Goal: Feedback & Contribution: Leave review/rating

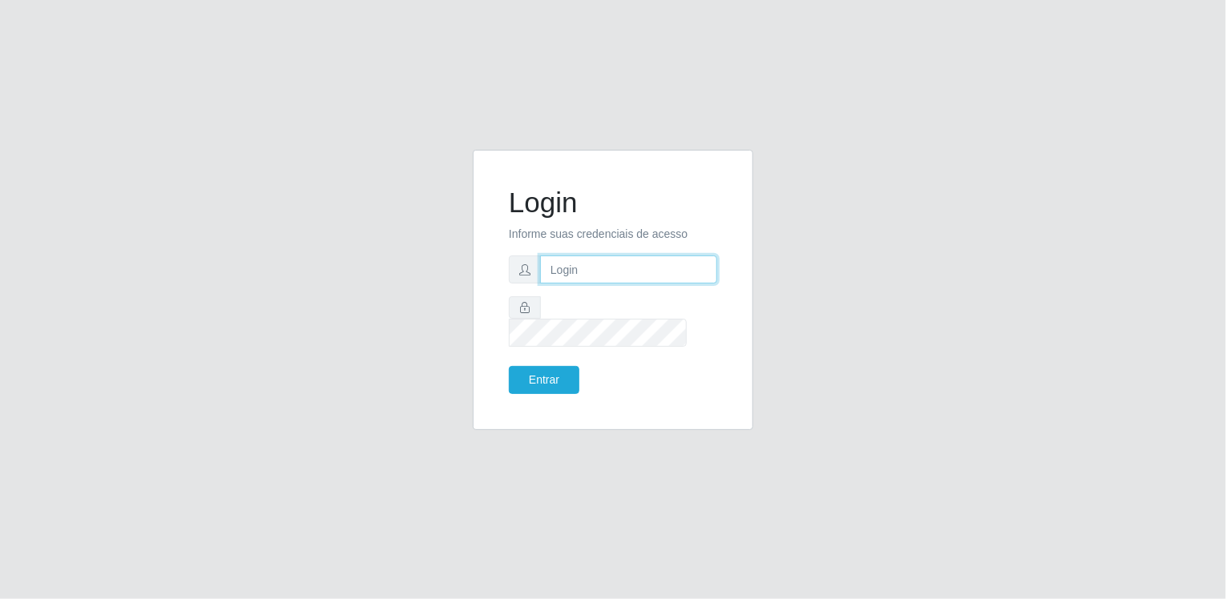
click at [643, 281] on input "text" at bounding box center [628, 270] width 177 height 28
type input "[EMAIL_ADDRESS][DOMAIN_NAME]"
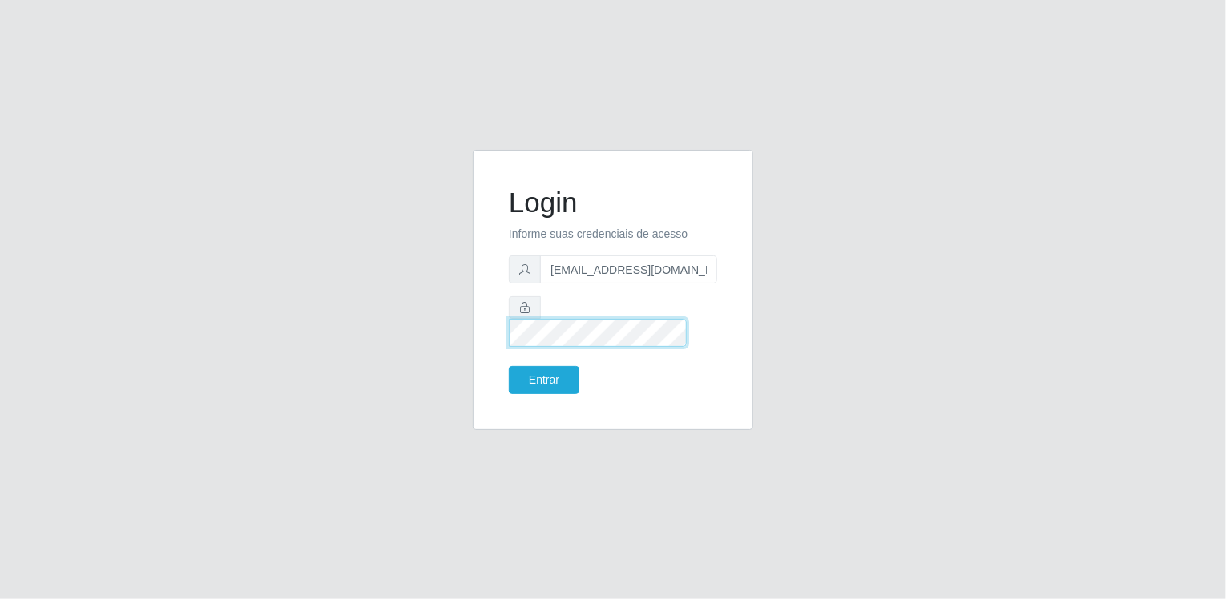
click at [509, 366] on button "Entrar" at bounding box center [544, 380] width 70 height 28
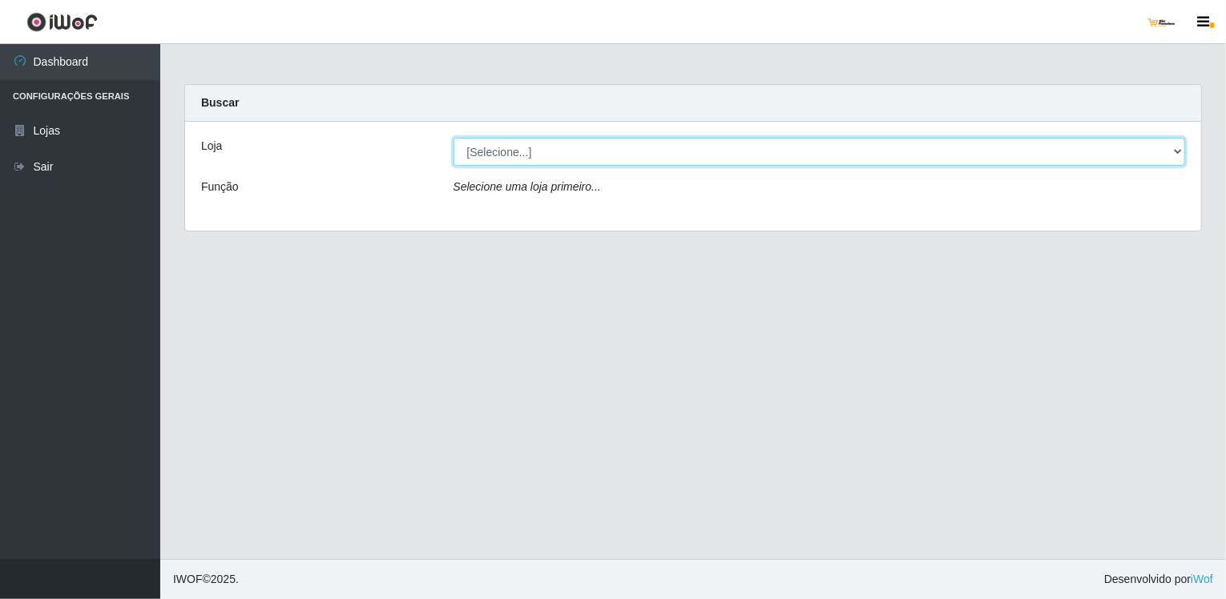
click at [571, 147] on select "[Selecione...] [GEOGRAPHIC_DATA]" at bounding box center [819, 152] width 732 height 28
select select "168"
click at [453, 138] on select "[Selecione...] [GEOGRAPHIC_DATA]" at bounding box center [819, 152] width 732 height 28
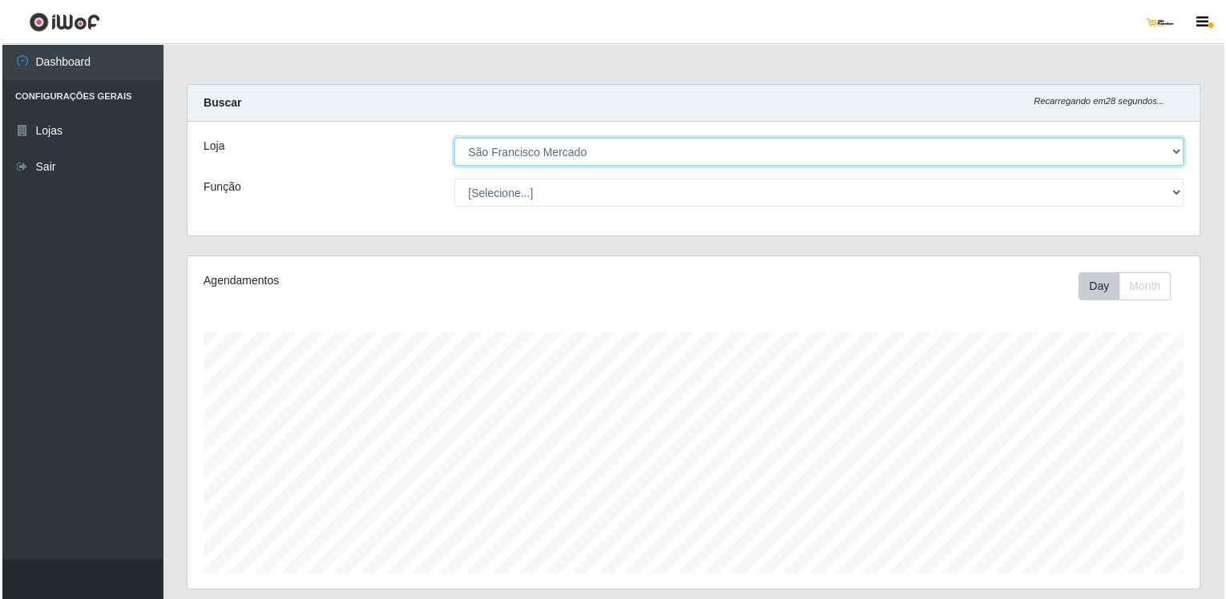
scroll to position [248, 0]
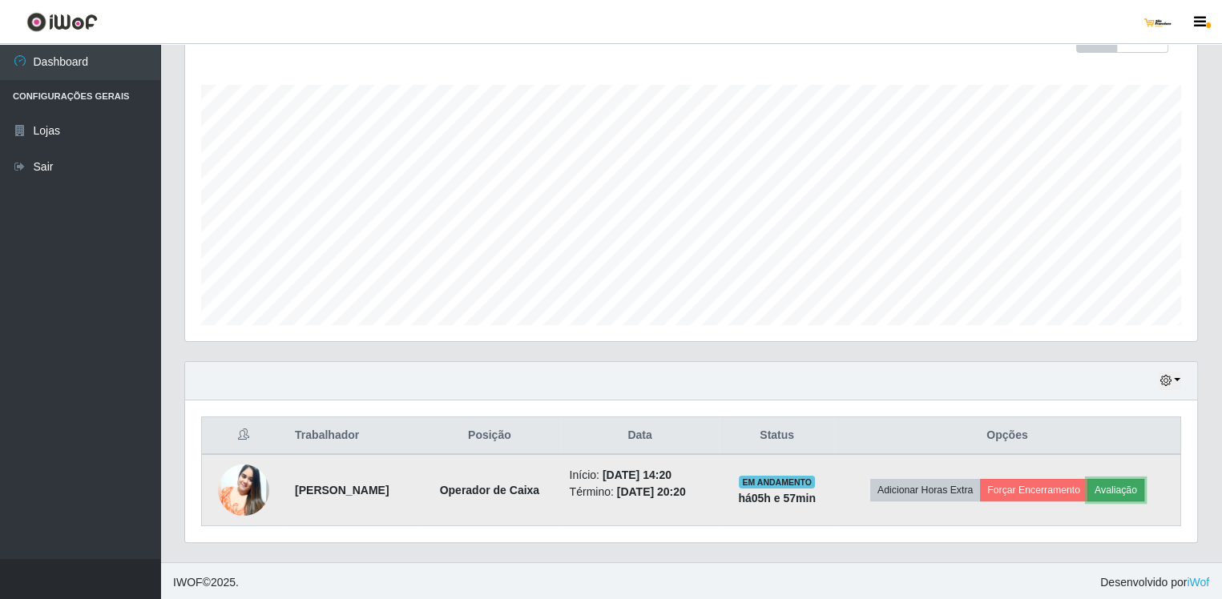
click at [1140, 480] on button "Avaliação" at bounding box center [1115, 490] width 57 height 22
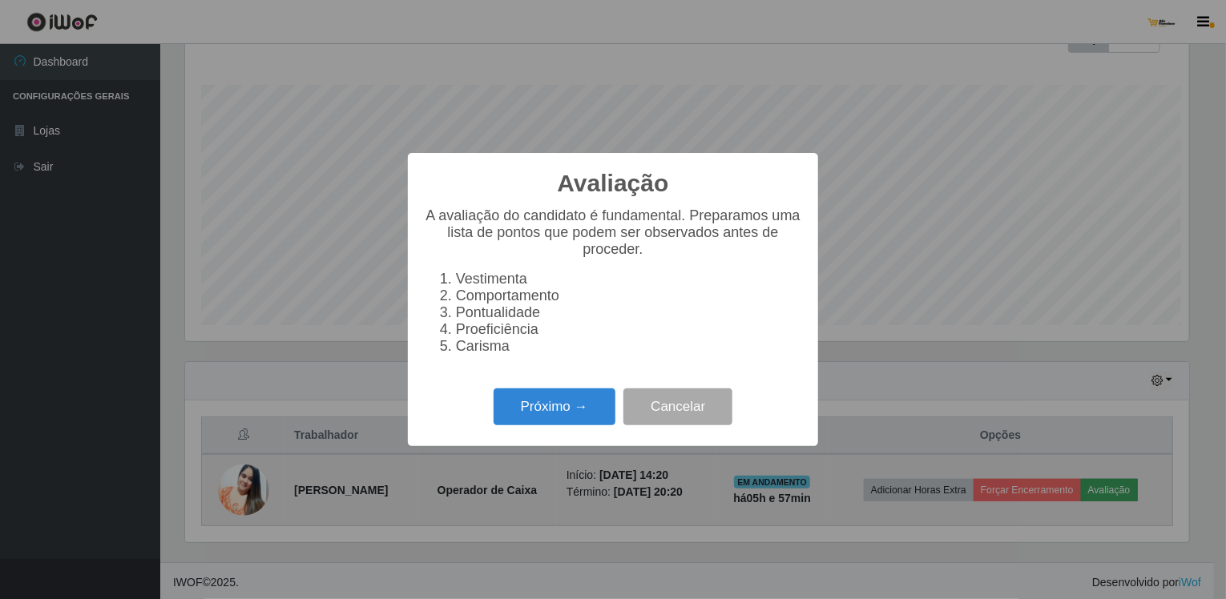
scroll to position [332, 1004]
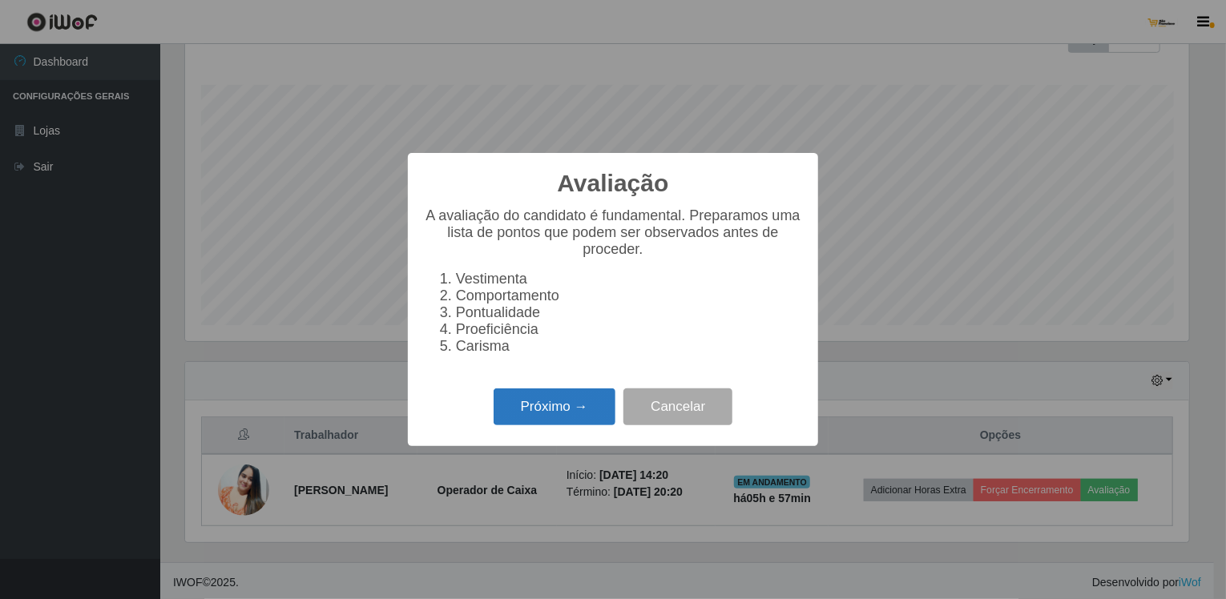
click at [541, 420] on button "Próximo →" at bounding box center [554, 407] width 122 height 38
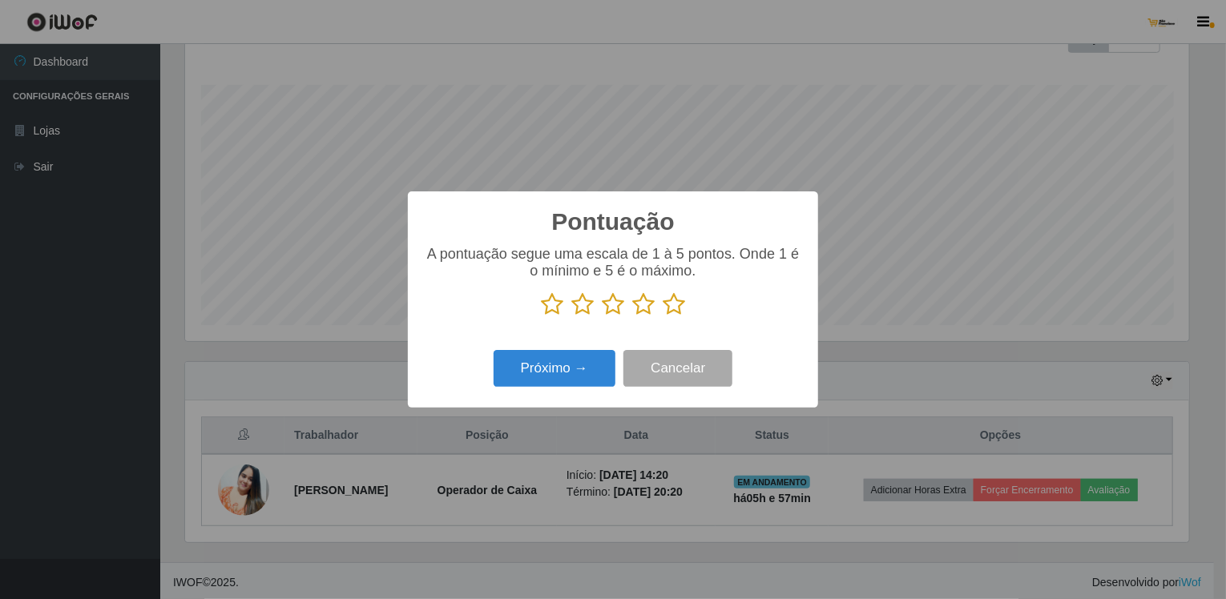
click at [672, 310] on icon at bounding box center [673, 304] width 22 height 24
click at [662, 316] on input "radio" at bounding box center [662, 316] width 0 height 0
click at [538, 380] on button "Próximo →" at bounding box center [554, 369] width 122 height 38
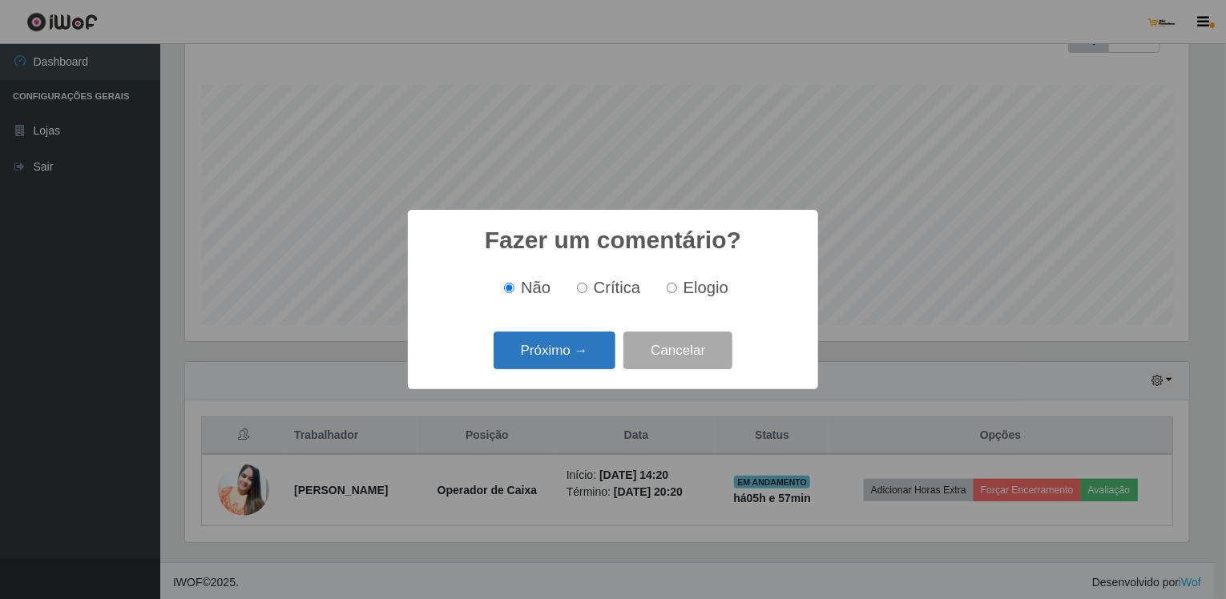
click at [545, 362] on button "Próximo →" at bounding box center [554, 351] width 122 height 38
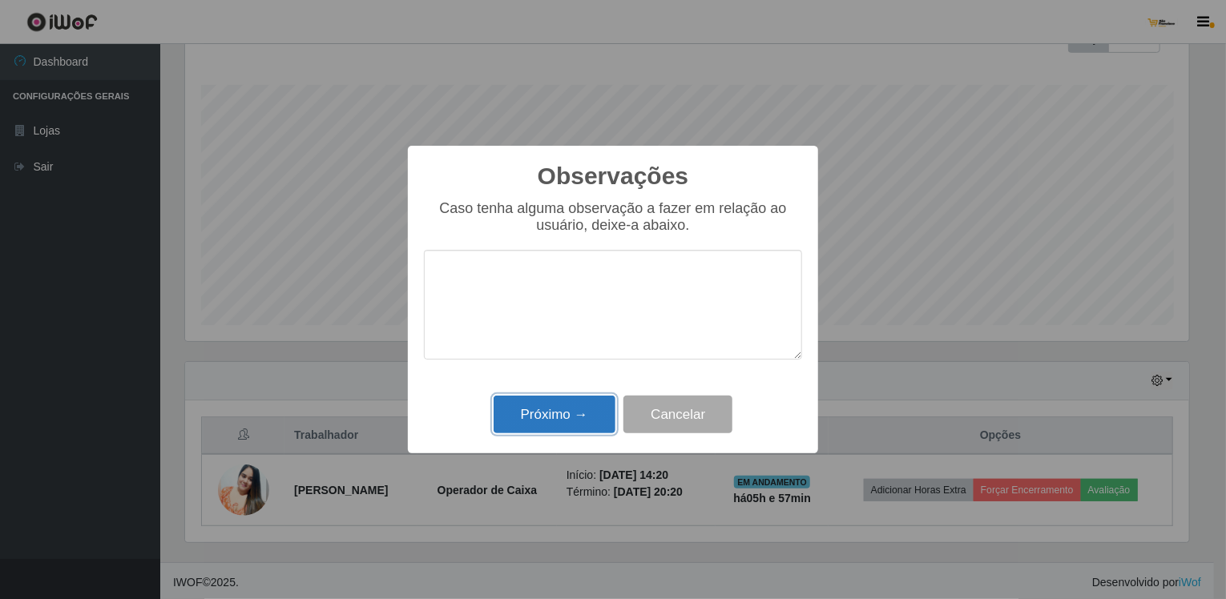
click at [573, 425] on button "Próximo →" at bounding box center [554, 415] width 122 height 38
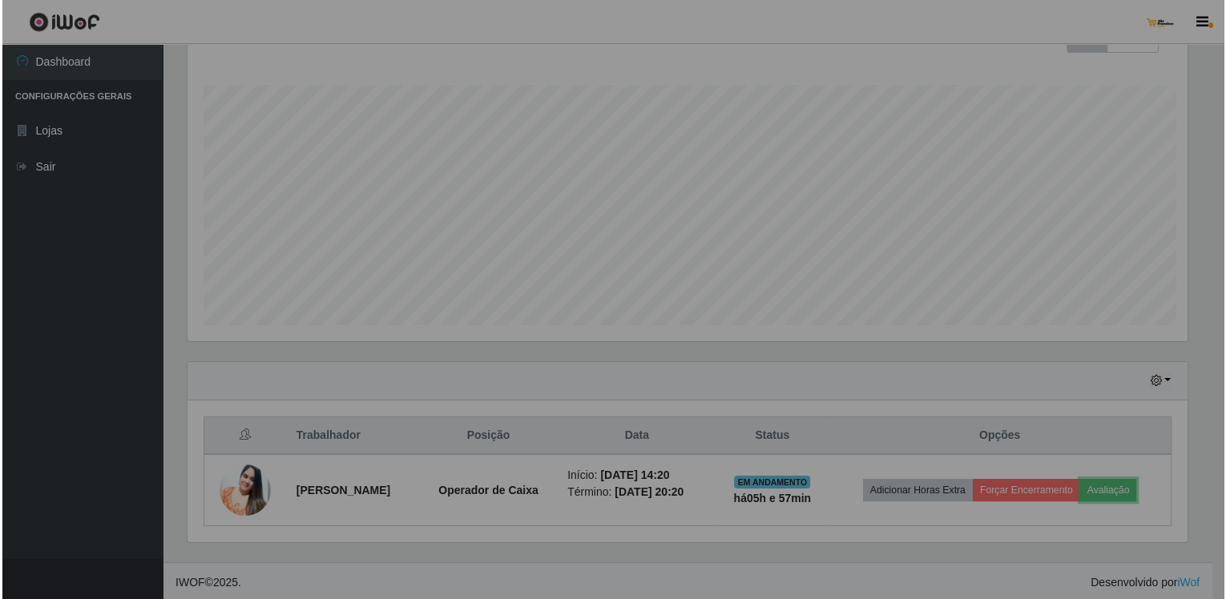
scroll to position [332, 1012]
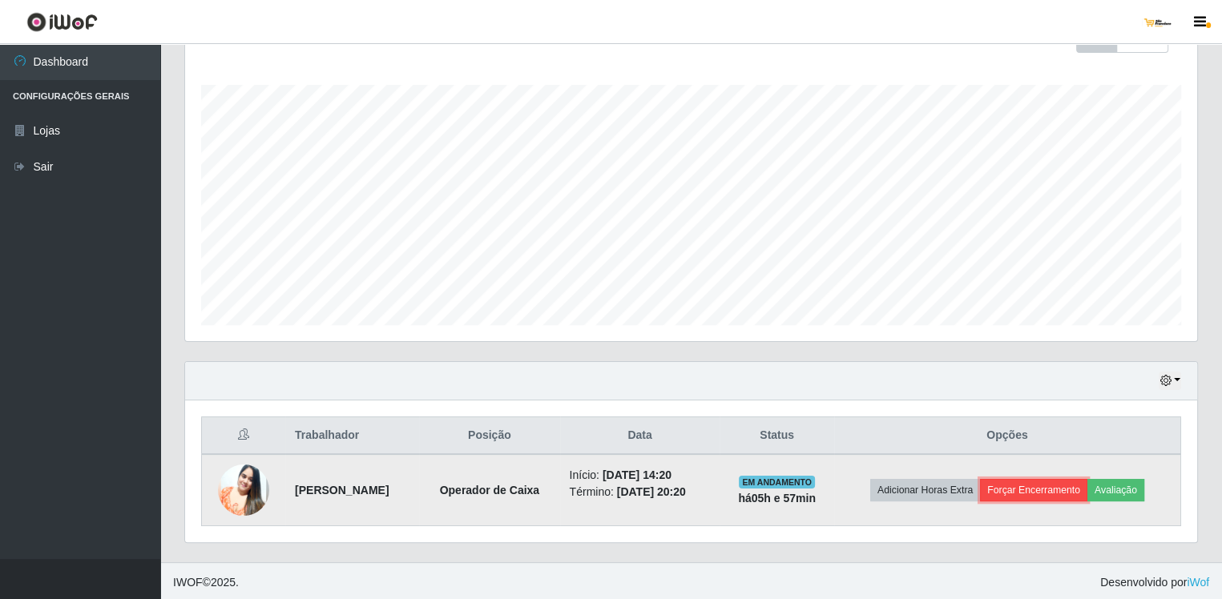
click at [1050, 489] on button "Forçar Encerramento" at bounding box center [1033, 490] width 107 height 22
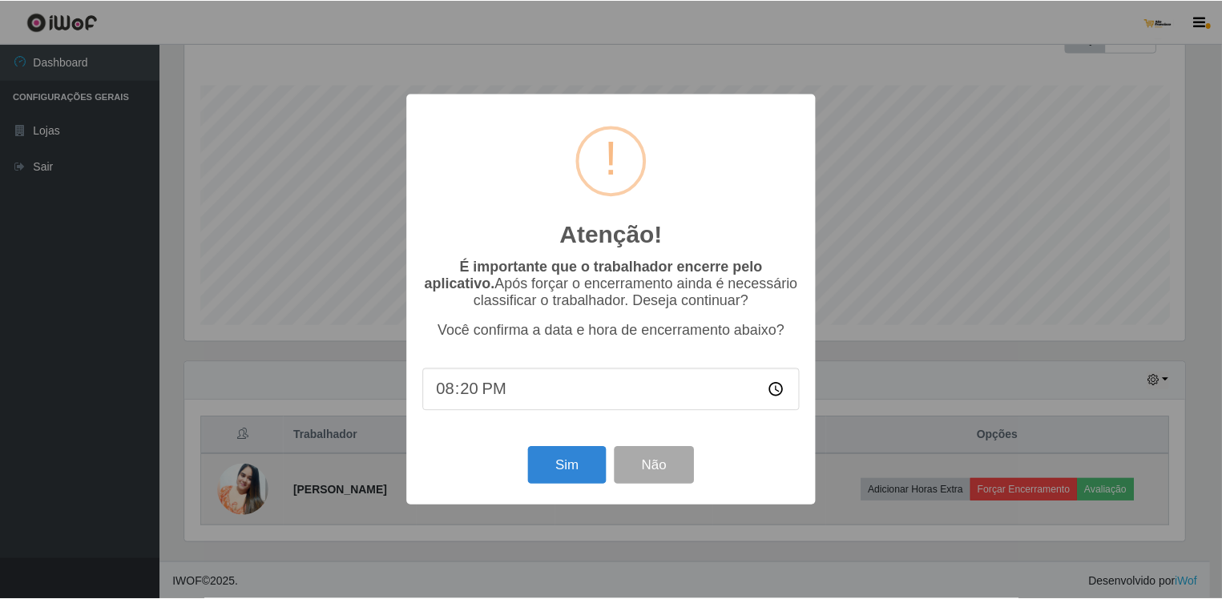
scroll to position [332, 1004]
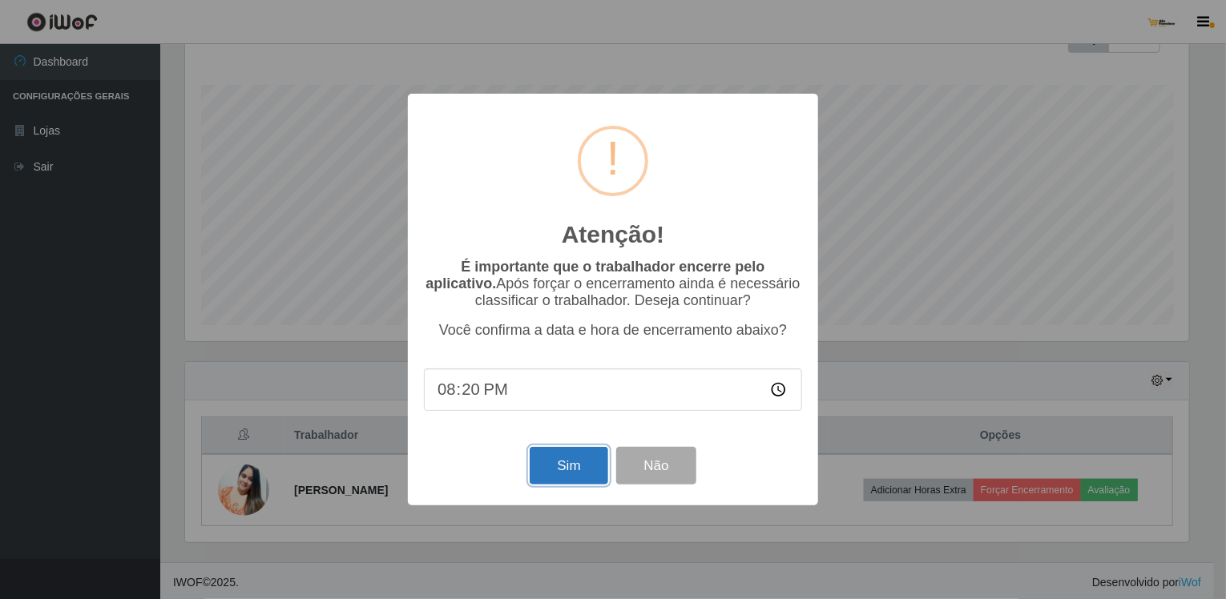
click at [581, 466] on button "Sim" at bounding box center [568, 466] width 78 height 38
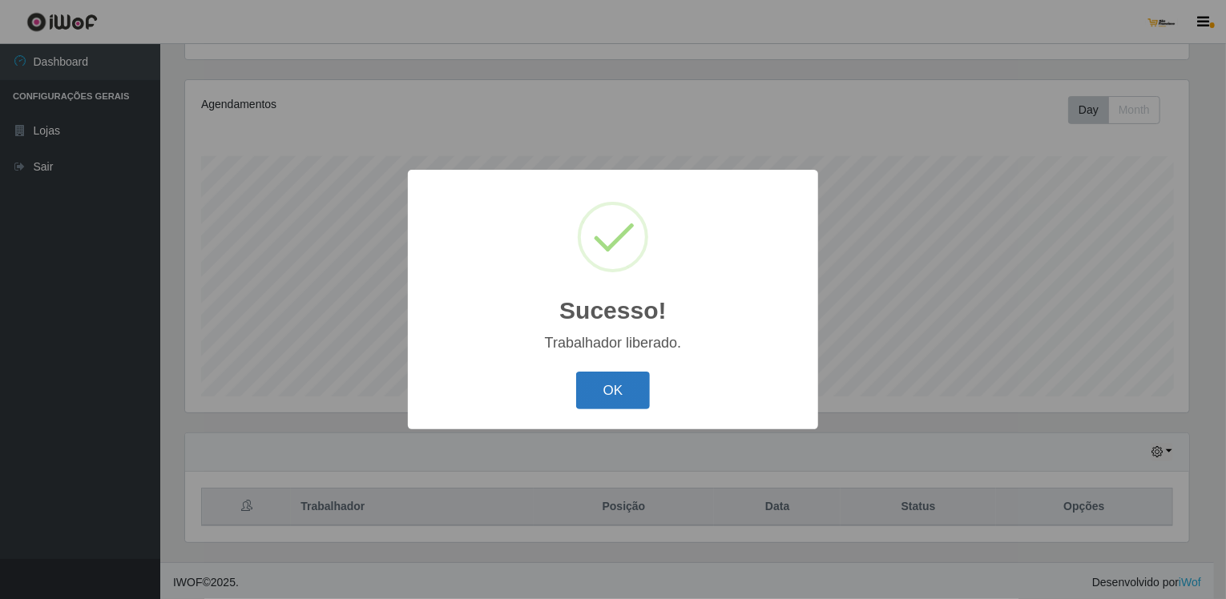
click at [618, 397] on button "OK" at bounding box center [613, 391] width 74 height 38
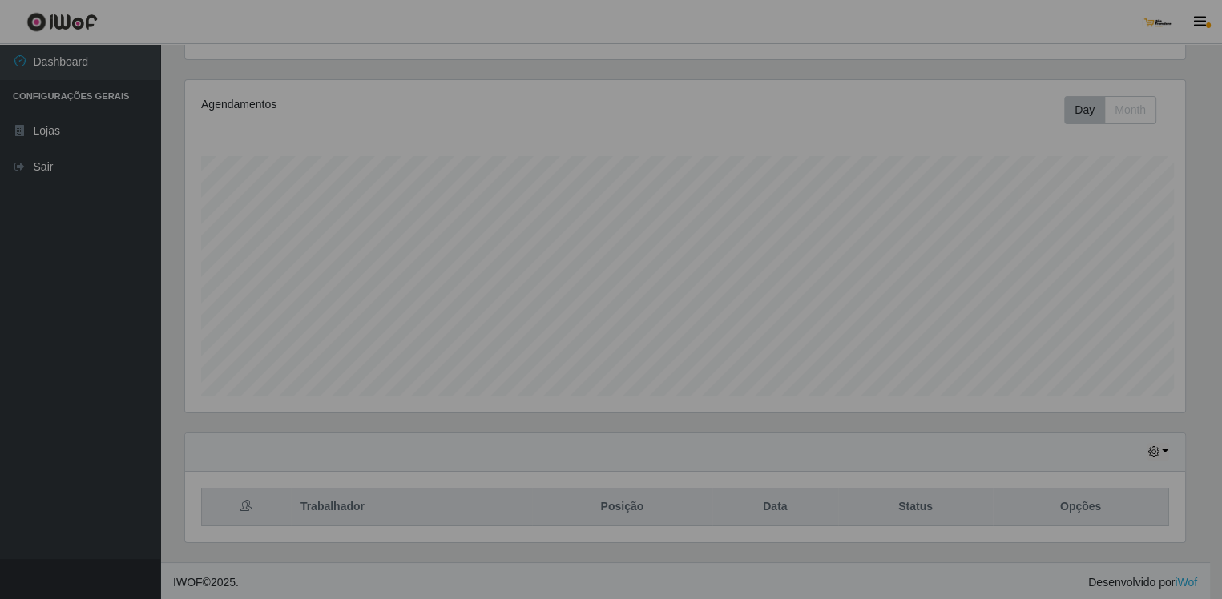
scroll to position [332, 1012]
